Goal: Task Accomplishment & Management: Manage account settings

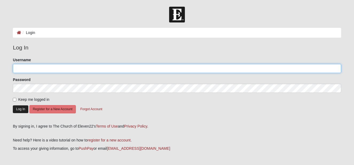
type input "MWinters"
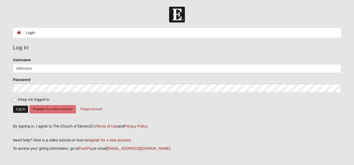
click at [18, 109] on button "Log In" at bounding box center [21, 109] width 16 height 8
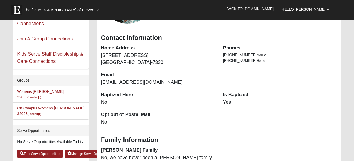
scroll to position [64, 0]
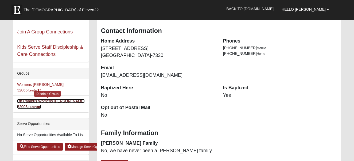
click at [44, 99] on link "On Campus Womens Winters 32003 (Leader )" at bounding box center [51, 104] width 68 height 10
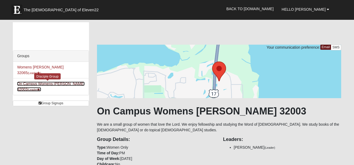
click at [41, 82] on link "On Campus Womens Winters 32003 (Leader )" at bounding box center [51, 87] width 68 height 10
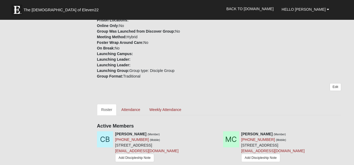
scroll to position [178, 0]
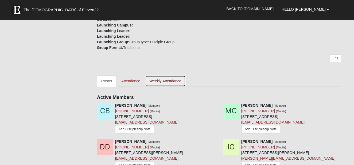
click at [155, 83] on link "Weekly Attendance" at bounding box center [165, 80] width 41 height 11
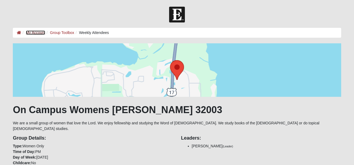
click at [35, 33] on link "My Account" at bounding box center [35, 32] width 19 height 4
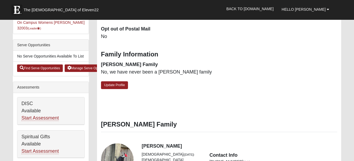
scroll to position [118, 0]
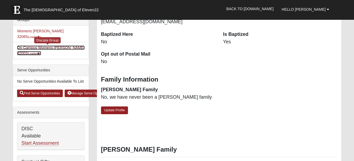
click at [72, 45] on link "On Campus Womens Winters 32003 (Leader )" at bounding box center [51, 50] width 68 height 10
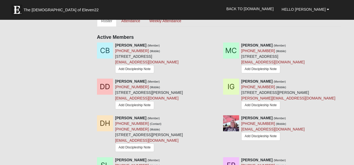
scroll to position [221, 0]
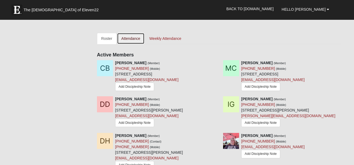
click at [134, 39] on link "Attendance" at bounding box center [131, 38] width 28 height 11
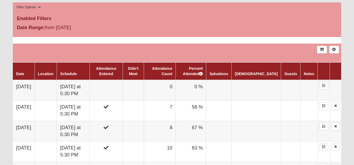
scroll to position [278, 0]
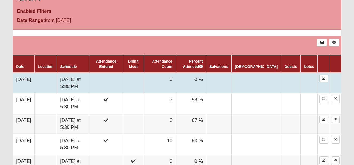
click at [176, 73] on td "0" at bounding box center [160, 83] width 32 height 21
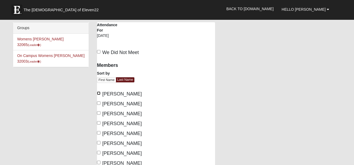
click at [98, 94] on input "[PERSON_NAME]" at bounding box center [98, 92] width 3 height 3
checkbox input "true"
click at [99, 103] on input "Calpo, Melissa" at bounding box center [98, 102] width 3 height 3
checkbox input "true"
click at [97, 121] on label "Green, Ione" at bounding box center [119, 123] width 45 height 7
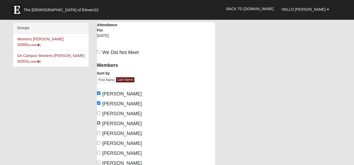
click at [97, 121] on input "Green, Ione" at bounding box center [98, 122] width 3 height 3
checkbox input "true"
click at [98, 132] on input "Hopper-DeLuca, Delores" at bounding box center [98, 132] width 3 height 3
checkbox input "true"
click at [101, 147] on label "King, Deb" at bounding box center [119, 143] width 45 height 7
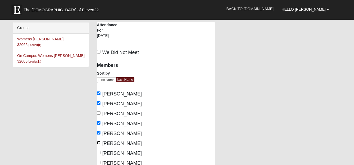
click at [101, 144] on input "King, Deb" at bounding box center [98, 142] width 3 height 3
checkbox input "true"
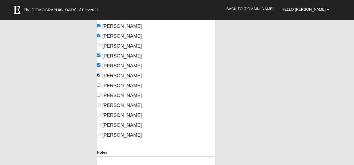
scroll to position [104, 0]
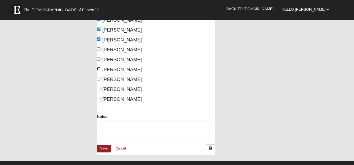
click at [97, 71] on input "Rountree, Rehia" at bounding box center [98, 68] width 3 height 3
checkbox input "true"
click at [98, 93] on div "Members Sort by First Name Last Name Brown, Christy Calpo, Melissa Davis, Danie…" at bounding box center [124, 29] width 55 height 148
click at [98, 103] on div "Members Sort by First Name Last Name Brown, Christy Calpo, Melissa Davis, Danie…" at bounding box center [124, 29] width 55 height 148
click at [99, 90] on input "Scholl, Ashli" at bounding box center [98, 88] width 3 height 3
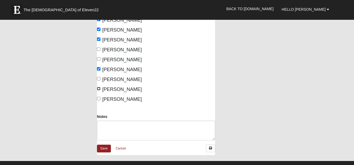
checkbox input "true"
click at [101, 103] on label "Winters, Mary" at bounding box center [119, 99] width 45 height 7
click at [101, 100] on input "Winters, Mary" at bounding box center [98, 98] width 3 height 3
checkbox input "true"
click at [107, 152] on link "Save" at bounding box center [104, 149] width 14 height 8
